Goal: Task Accomplishment & Management: Manage account settings

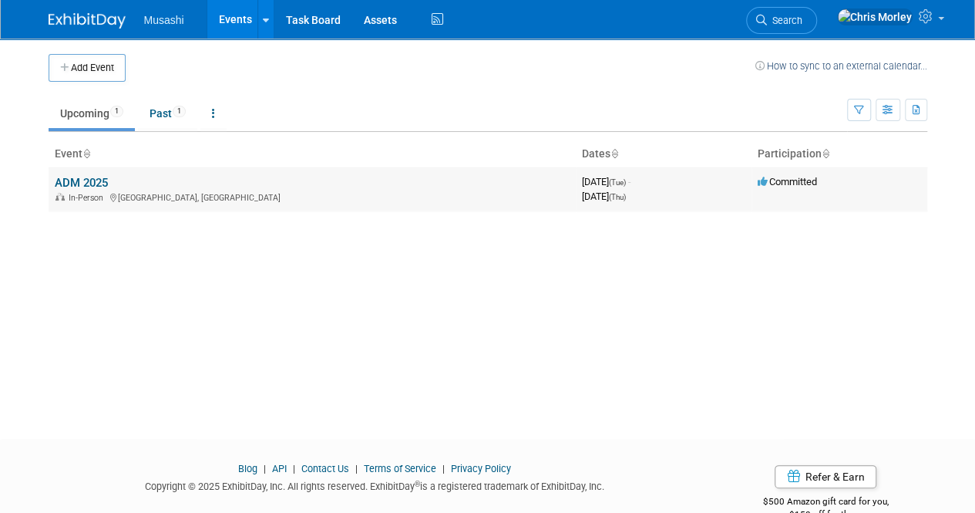
drag, startPoint x: 83, startPoint y: 173, endPoint x: 115, endPoint y: 175, distance: 31.7
click at [83, 173] on td "ADM 2025 In-Person Toronto, Canada" at bounding box center [312, 189] width 527 height 44
click at [86, 62] on button "Add Event" at bounding box center [87, 68] width 77 height 28
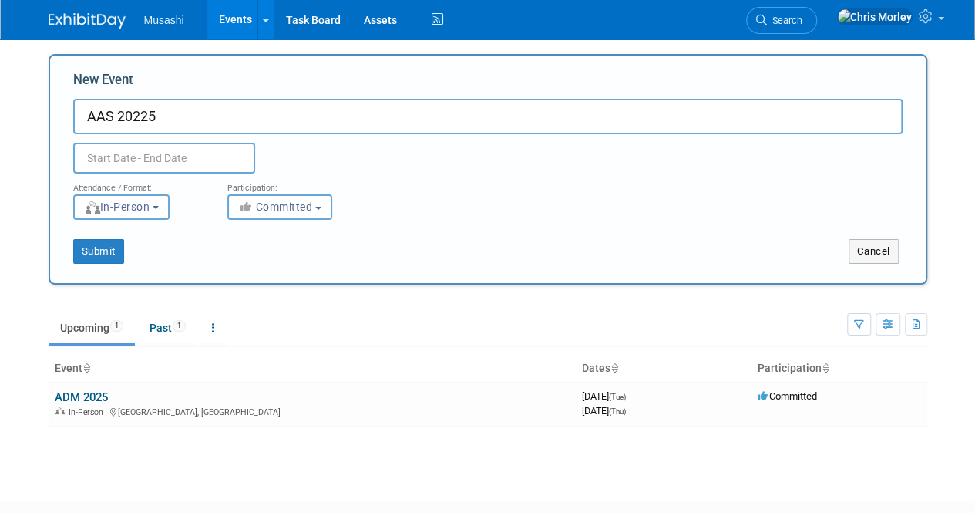
type input "AAS 20225"
click at [168, 155] on input "text" at bounding box center [164, 158] width 182 height 31
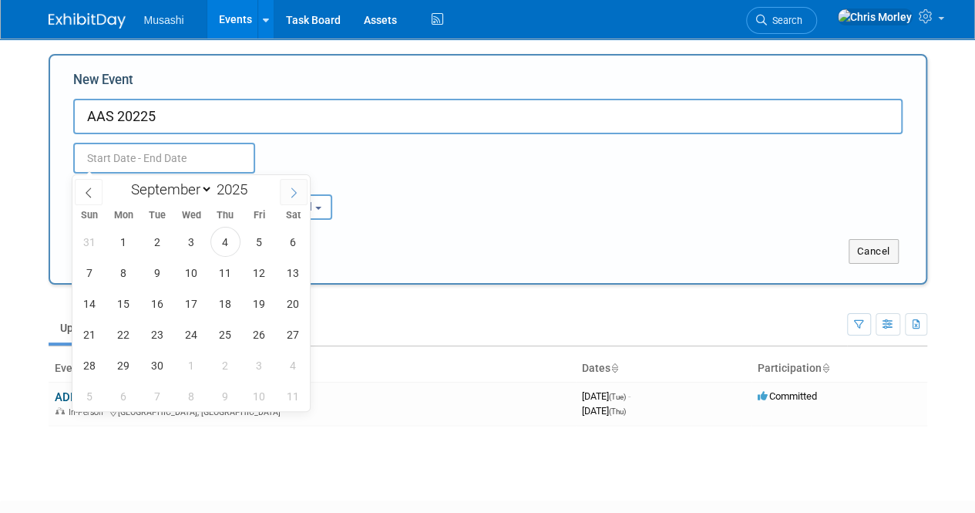
click at [298, 192] on icon at bounding box center [293, 192] width 11 height 11
select select "9"
click at [154, 334] on span "21" at bounding box center [158, 334] width 30 height 30
click at [185, 332] on span "22" at bounding box center [192, 334] width 30 height 30
type input "[DATE] to [DATE]"
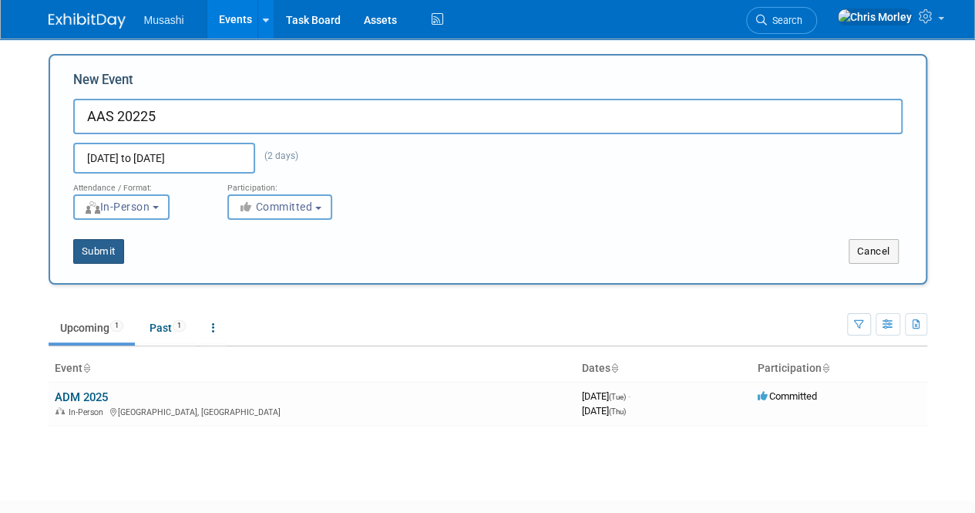
click at [81, 249] on button "Submit" at bounding box center [98, 251] width 51 height 25
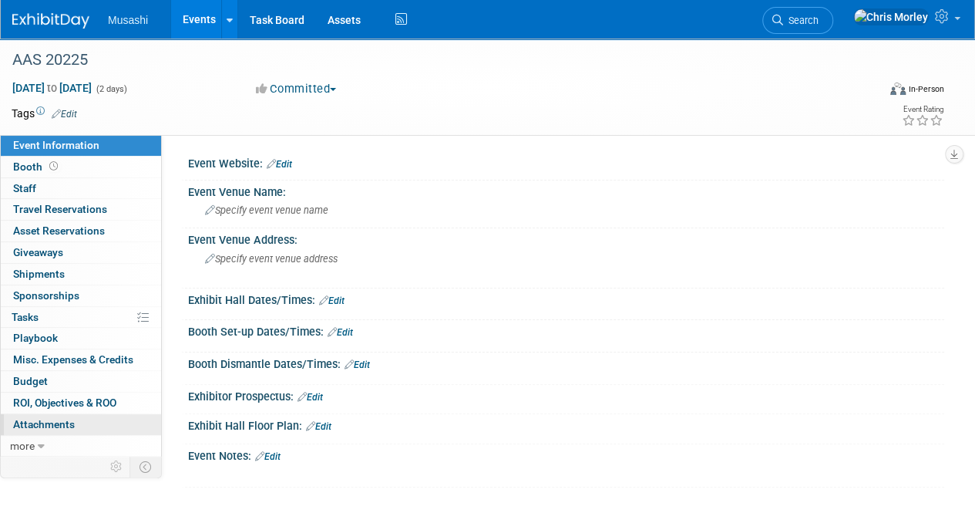
click at [42, 424] on span "Attachments 0" at bounding box center [44, 424] width 62 height 12
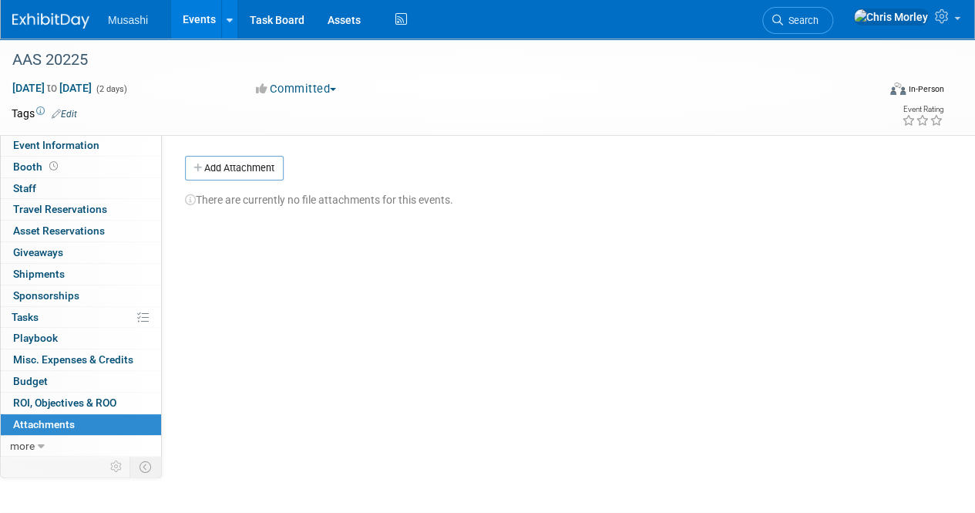
drag, startPoint x: 244, startPoint y: 166, endPoint x: 259, endPoint y: 170, distance: 15.4
click at [244, 166] on button "Add Attachment" at bounding box center [234, 168] width 99 height 25
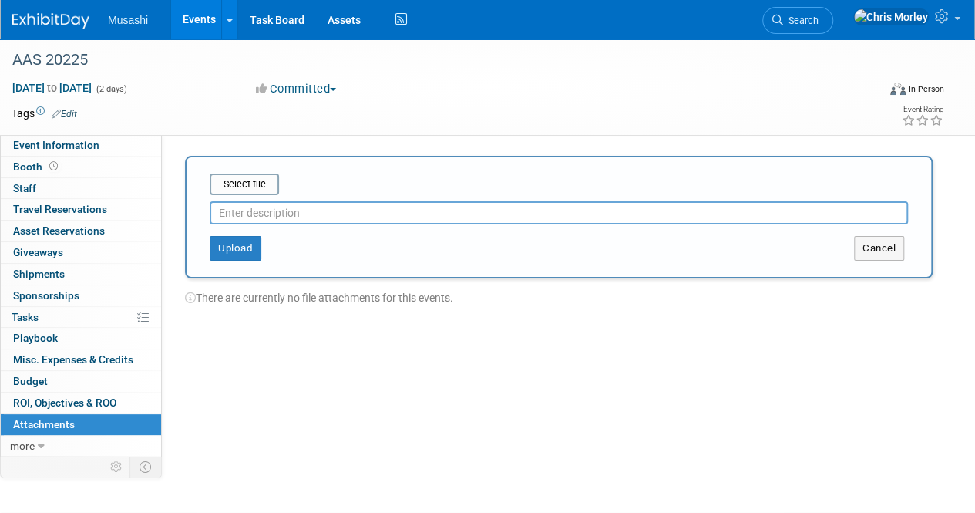
click at [304, 214] on input "text" at bounding box center [559, 212] width 699 height 23
type input "Sponsorship agreement"
click at [250, 244] on button "Upload" at bounding box center [236, 248] width 52 height 25
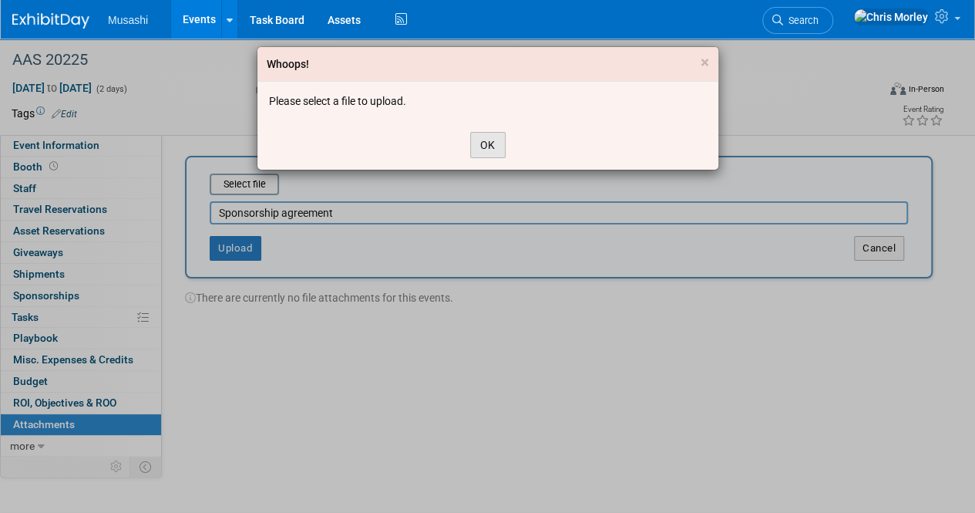
click at [473, 135] on button "OK" at bounding box center [487, 145] width 35 height 26
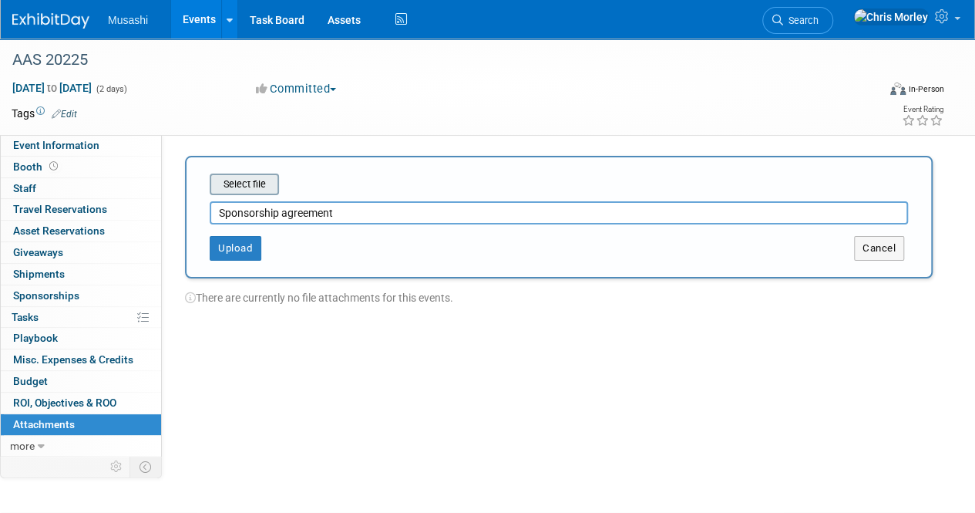
click at [250, 187] on input "file" at bounding box center [186, 184] width 184 height 19
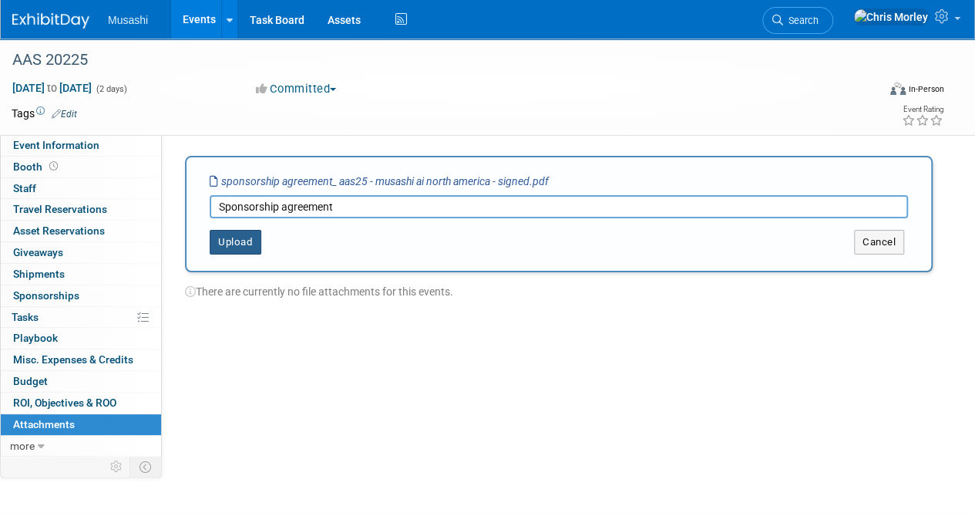
click at [234, 251] on button "Upload" at bounding box center [236, 242] width 52 height 25
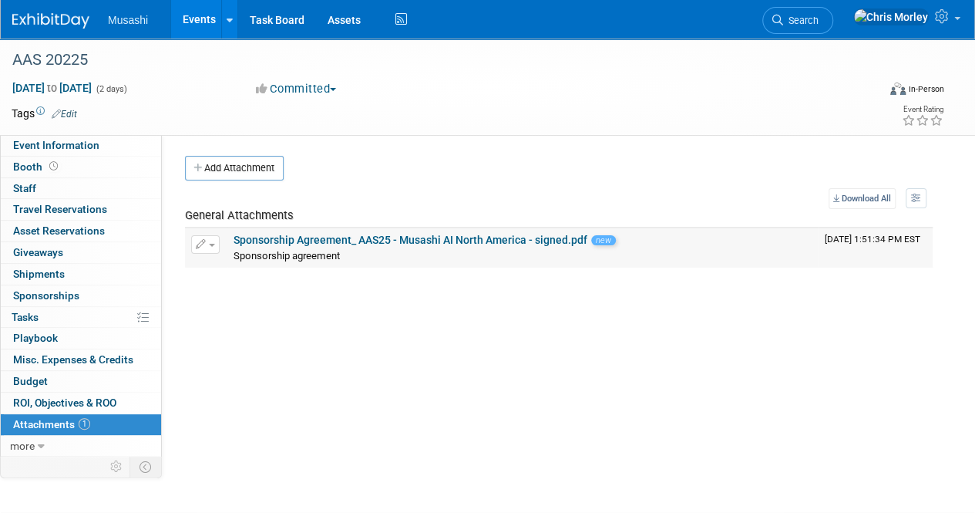
click at [323, 237] on link "Sponsorship Agreement_ AAS25 - Musashi AI North America - signed.pdf" at bounding box center [411, 240] width 354 height 12
click at [109, 22] on span "Musashi" at bounding box center [128, 20] width 40 height 12
click at [49, 24] on img at bounding box center [50, 20] width 77 height 15
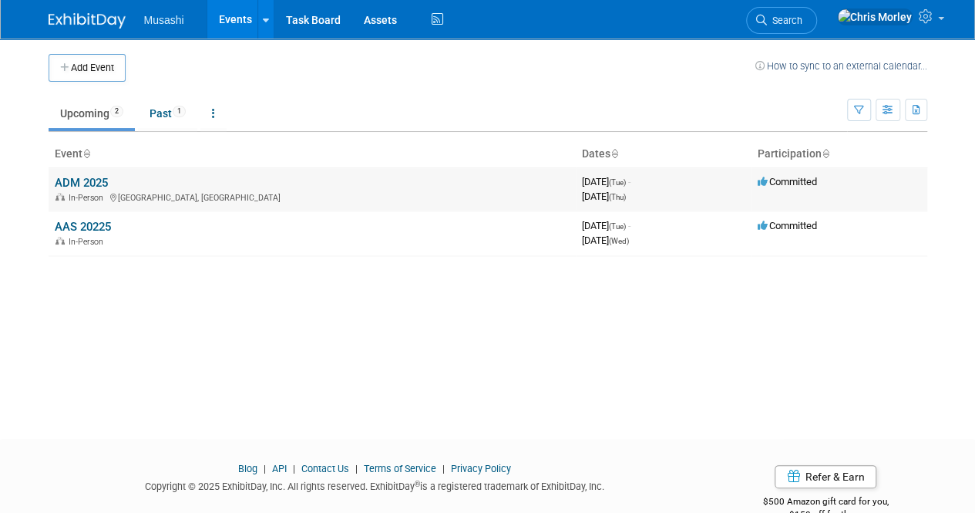
click at [78, 181] on link "ADM 2025" at bounding box center [81, 183] width 53 height 14
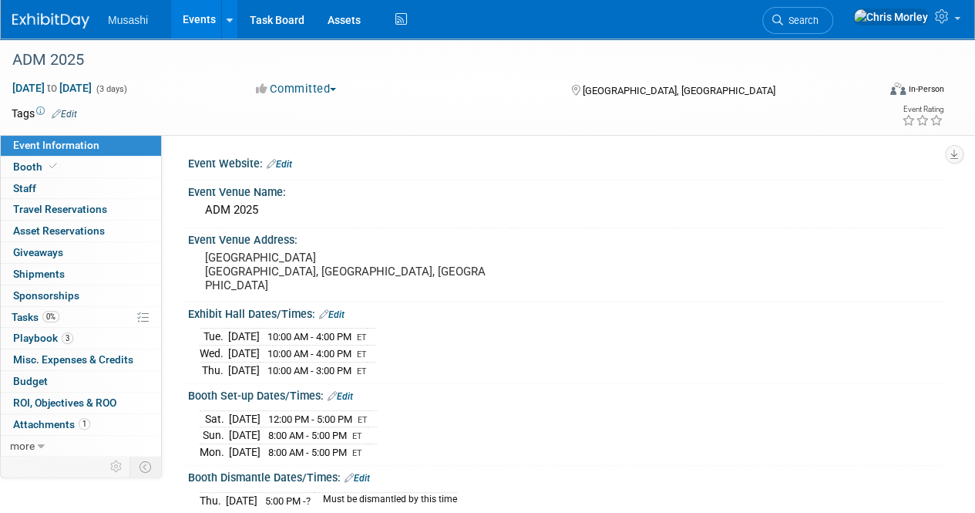
scroll to position [281, 0]
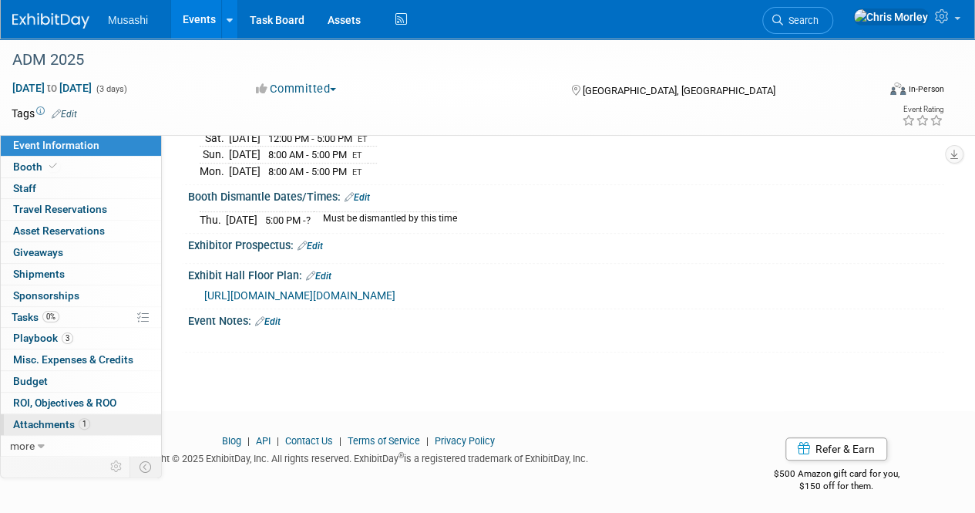
click at [38, 422] on span "Attachments 1" at bounding box center [51, 424] width 77 height 12
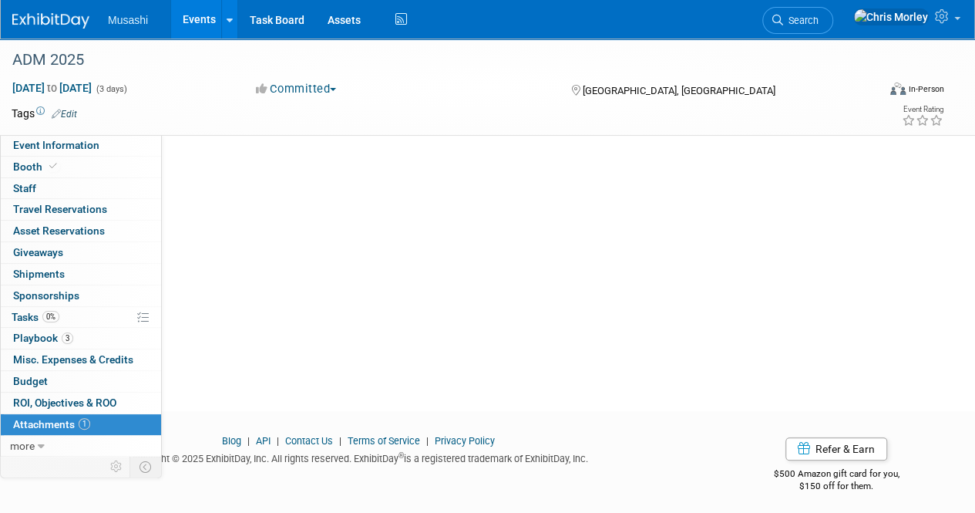
scroll to position [0, 0]
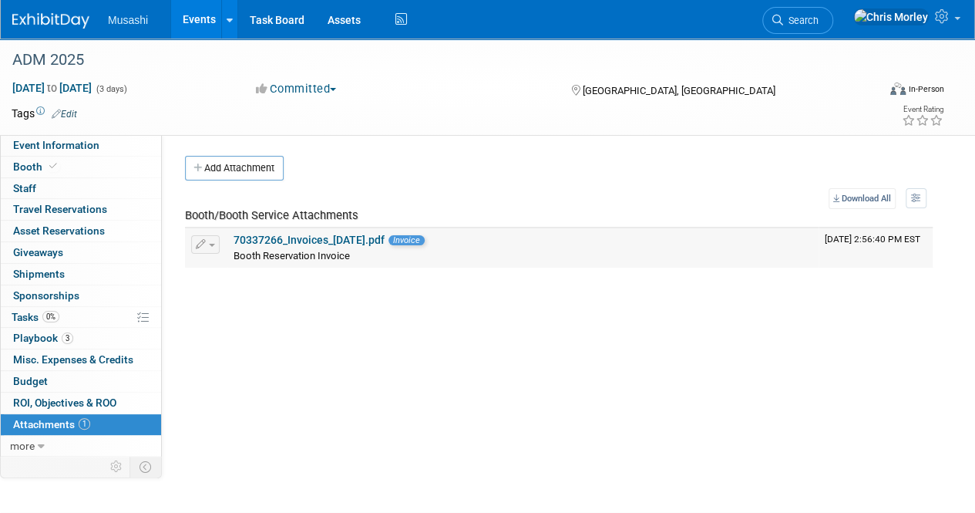
click at [309, 238] on link "70337266_Invoices_19-AUG-2025.pdf" at bounding box center [309, 240] width 151 height 12
